Goal: Information Seeking & Learning: Learn about a topic

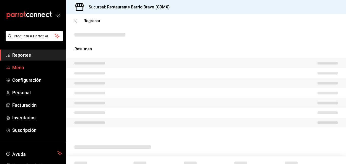
click at [26, 63] on link "Menú" at bounding box center [33, 67] width 66 height 11
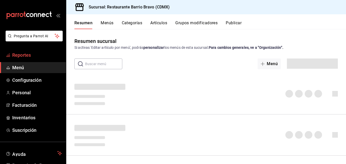
click at [49, 55] on span "Reportes" at bounding box center [37, 55] width 50 height 7
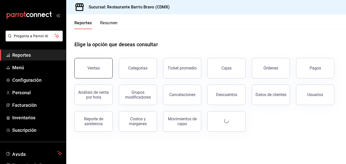
click at [94, 70] on div "Ventas" at bounding box center [94, 68] width 13 height 5
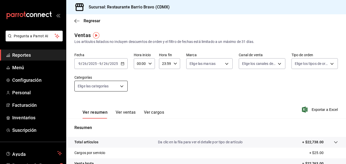
click at [118, 88] on body "Pregunta a Parrot AI Reportes Menú Configuración Personal Facturación Inventari…" at bounding box center [173, 82] width 346 height 164
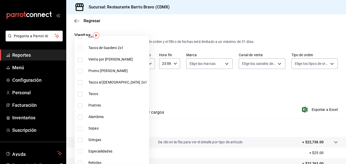
scroll to position [131, 0]
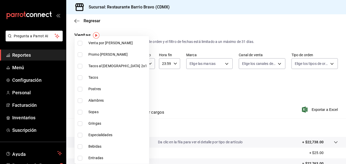
click at [81, 147] on input "checkbox" at bounding box center [80, 146] width 5 height 5
checkbox input "true"
type input "7fa84fa0-b9ca-49ef-be16-7673f7613eff"
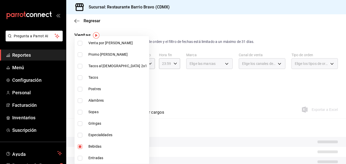
click at [191, 88] on div at bounding box center [173, 82] width 346 height 164
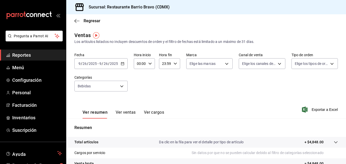
click at [126, 113] on button "Ver ventas" at bounding box center [126, 114] width 20 height 9
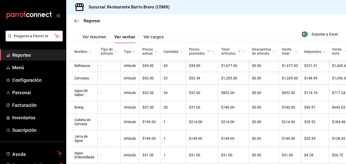
scroll to position [100, 0]
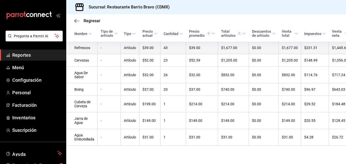
click at [117, 45] on td "-" at bounding box center [109, 48] width 23 height 13
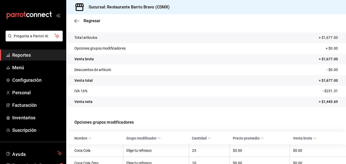
scroll to position [91, 0]
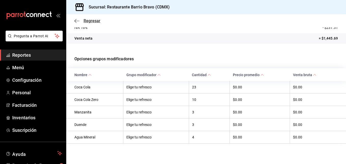
click at [82, 22] on span "Regresar" at bounding box center [87, 20] width 26 height 5
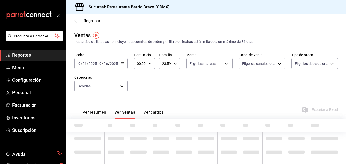
type input "7fa84fa0-b9ca-49ef-be16-7673f7613eff"
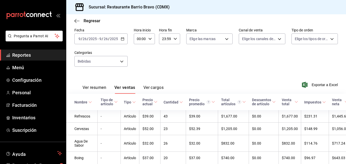
scroll to position [100, 0]
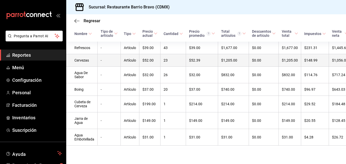
click at [115, 54] on td "-" at bounding box center [109, 60] width 23 height 13
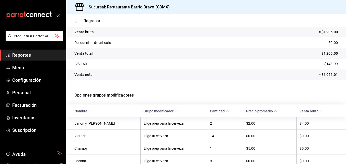
scroll to position [78, 0]
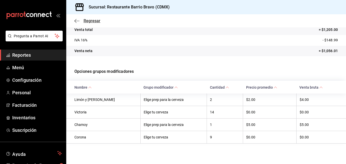
click at [78, 21] on icon "button" at bounding box center [76, 21] width 5 height 5
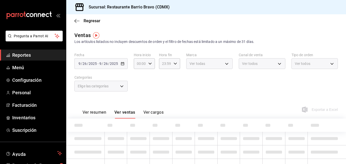
scroll to position [25, 0]
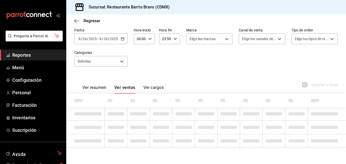
type input "7fa84fa0-b9ca-49ef-be16-7673f7613eff"
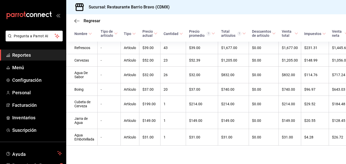
scroll to position [99, 0]
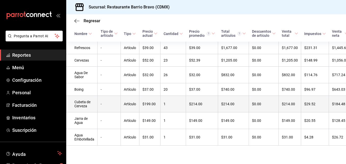
click at [121, 102] on td "Artículo" at bounding box center [130, 104] width 19 height 17
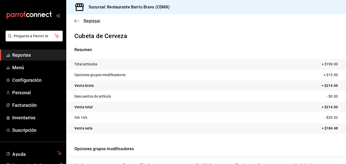
click at [78, 22] on icon "button" at bounding box center [76, 21] width 5 height 5
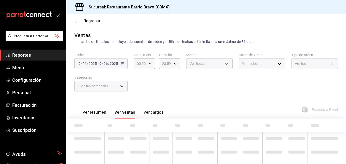
type input "7fa84fa0-b9ca-49ef-be16-7673f7613eff"
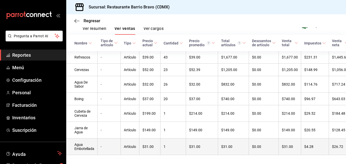
scroll to position [84, 0]
